Goal: Find specific page/section: Find specific page/section

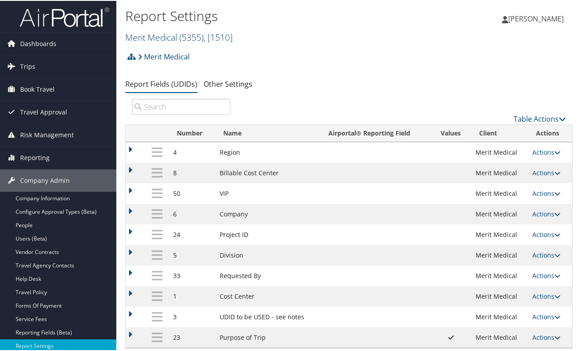
click at [181, 42] on h2 "Merit Medical ( 5355 ) , [ 1510 ]" at bounding box center [274, 35] width 299 height 15
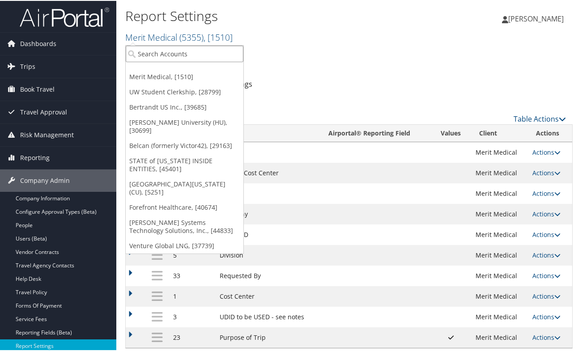
click at [178, 56] on input "search" at bounding box center [185, 53] width 118 height 17
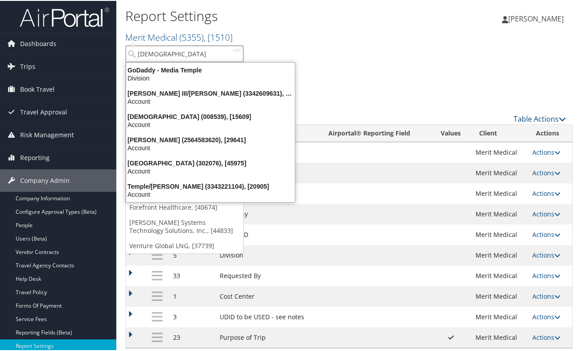
type input "[DEMOGRAPHIC_DATA] u"
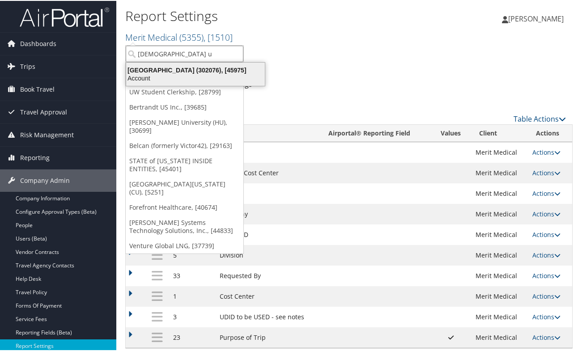
click at [181, 73] on div "[GEOGRAPHIC_DATA] (302076), [45975]" at bounding box center [196, 69] width 150 height 8
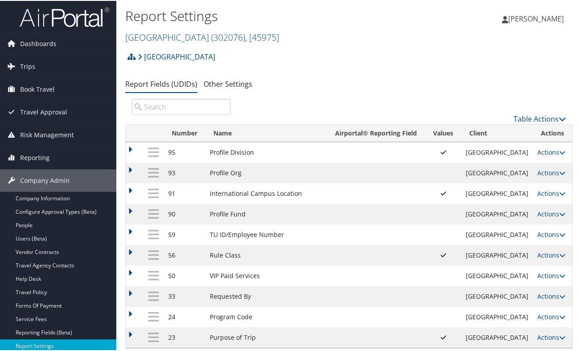
click at [360, 51] on div "Temple University Account Structure Temple University (302076) ACTIVE Create Ch…" at bounding box center [349, 59] width 448 height 24
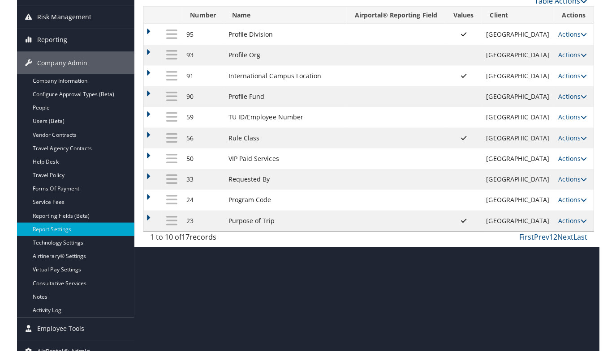
scroll to position [128, 0]
